Goal: Entertainment & Leisure: Consume media (video, audio)

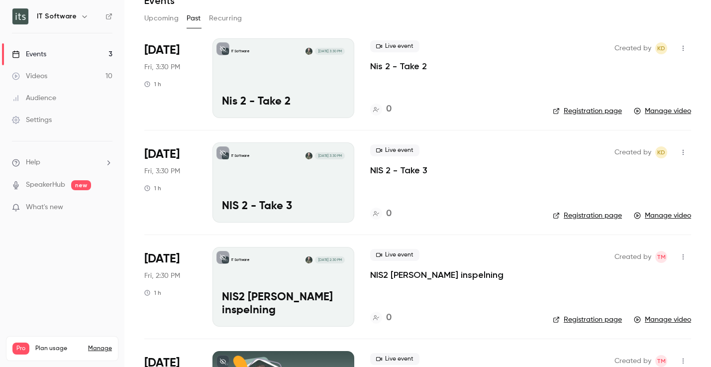
scroll to position [41, 0]
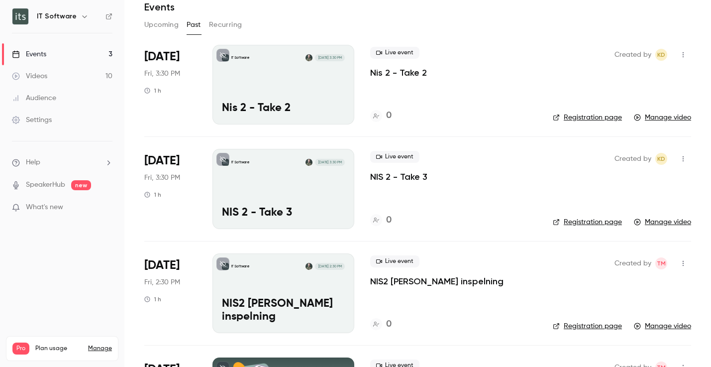
click at [405, 176] on p "NIS 2 - Take 3" at bounding box center [398, 177] width 57 height 12
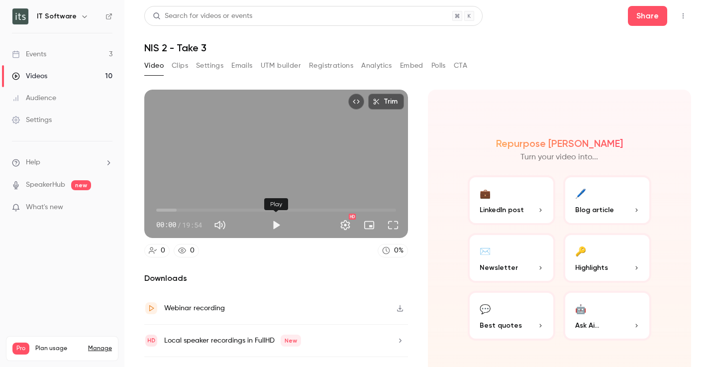
click at [277, 224] on button "Play" at bounding box center [276, 225] width 20 height 20
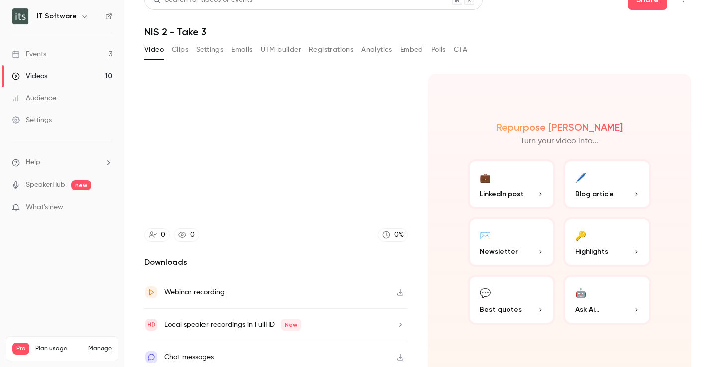
scroll to position [22, 0]
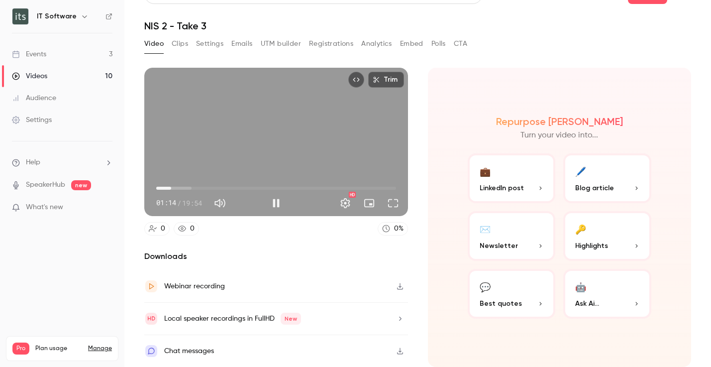
click at [173, 187] on span "01:14" at bounding box center [171, 188] width 3 height 3
click at [177, 187] on span "01:34" at bounding box center [175, 188] width 3 height 3
click at [180, 188] on span "01:51" at bounding box center [178, 188] width 3 height 3
click at [188, 188] on span "02:09" at bounding box center [276, 188] width 240 height 16
click at [193, 188] on span "03:06" at bounding box center [276, 188] width 240 height 16
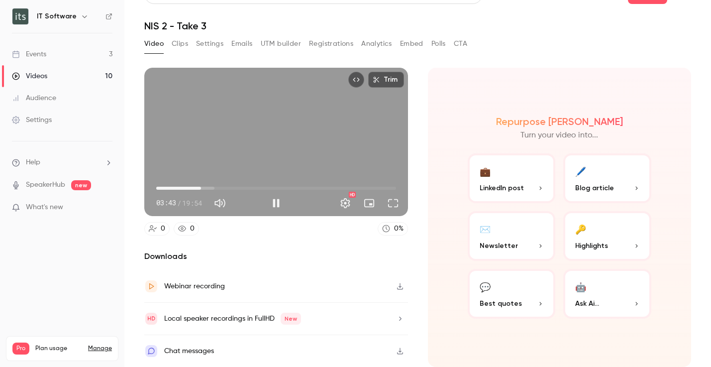
click at [201, 187] on span "03:43" at bounding box center [276, 188] width 240 height 16
click at [206, 187] on span "03:43" at bounding box center [276, 188] width 240 height 16
click at [212, 187] on span "04:11" at bounding box center [276, 188] width 240 height 16
click at [217, 187] on span "04:38" at bounding box center [276, 188] width 240 height 16
click at [223, 187] on span "05:34" at bounding box center [276, 188] width 240 height 16
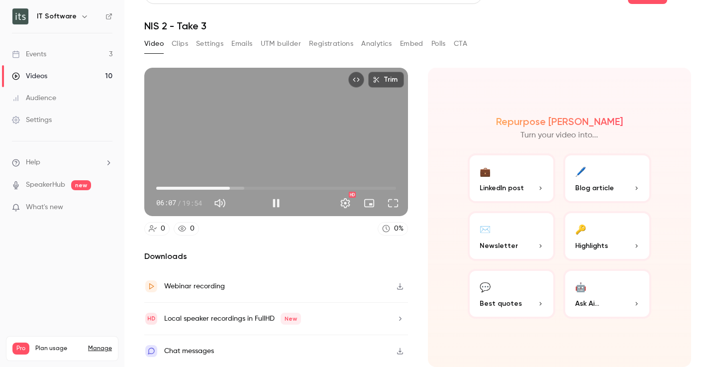
click at [230, 187] on span "06:07" at bounding box center [276, 188] width 240 height 16
click at [237, 187] on span "06:07" at bounding box center [276, 188] width 240 height 16
click at [246, 187] on span "06:44" at bounding box center [276, 188] width 240 height 16
click at [253, 187] on span "08:01" at bounding box center [276, 188] width 240 height 16
click at [264, 188] on span "08:55" at bounding box center [276, 188] width 240 height 16
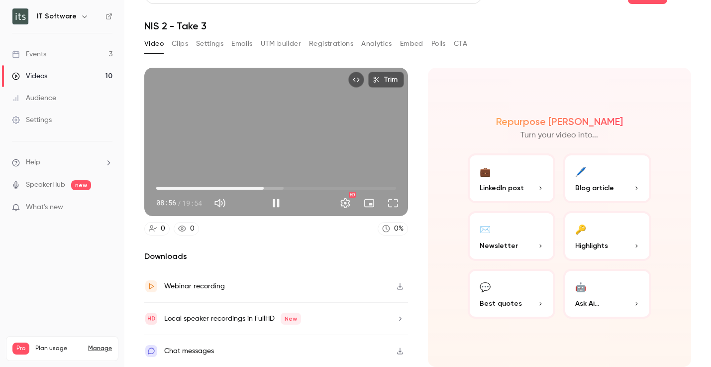
click at [273, 188] on span "08:56" at bounding box center [276, 188] width 240 height 16
click at [283, 188] on span "09:43" at bounding box center [276, 188] width 240 height 16
click at [289, 189] on span "10:30" at bounding box center [276, 188] width 240 height 16
click at [295, 189] on span "11:02" at bounding box center [276, 188] width 240 height 16
click at [304, 188] on span "11:34" at bounding box center [276, 188] width 240 height 16
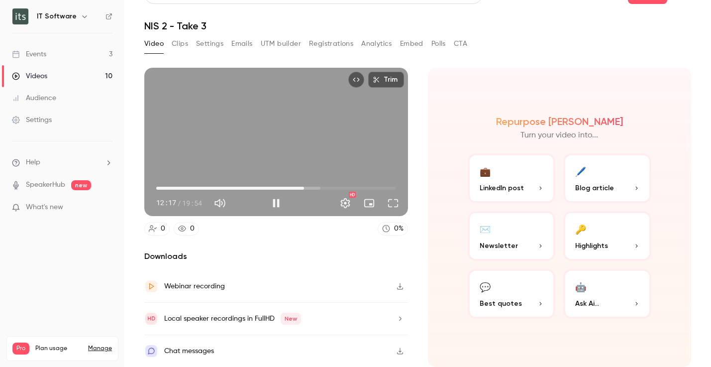
click at [313, 189] on span "12:17" at bounding box center [276, 188] width 240 height 16
click at [324, 189] on span "13:58" at bounding box center [276, 188] width 240 height 16
click at [332, 188] on span "13:58" at bounding box center [276, 188] width 240 height 16
click at [342, 187] on span "15:27" at bounding box center [276, 188] width 240 height 16
click at [354, 187] on span "16:24" at bounding box center [276, 188] width 240 height 16
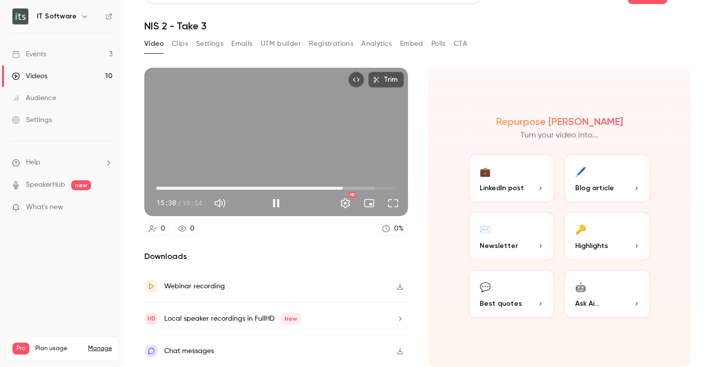
click at [343, 188] on span "15:30" at bounding box center [276, 188] width 240 height 16
click at [278, 202] on button "Pause" at bounding box center [276, 203] width 20 height 20
click at [278, 202] on button "Play" at bounding box center [276, 203] width 20 height 20
click at [278, 202] on button "Pause" at bounding box center [276, 203] width 20 height 20
type input "*****"
